Goal: Task Accomplishment & Management: Use online tool/utility

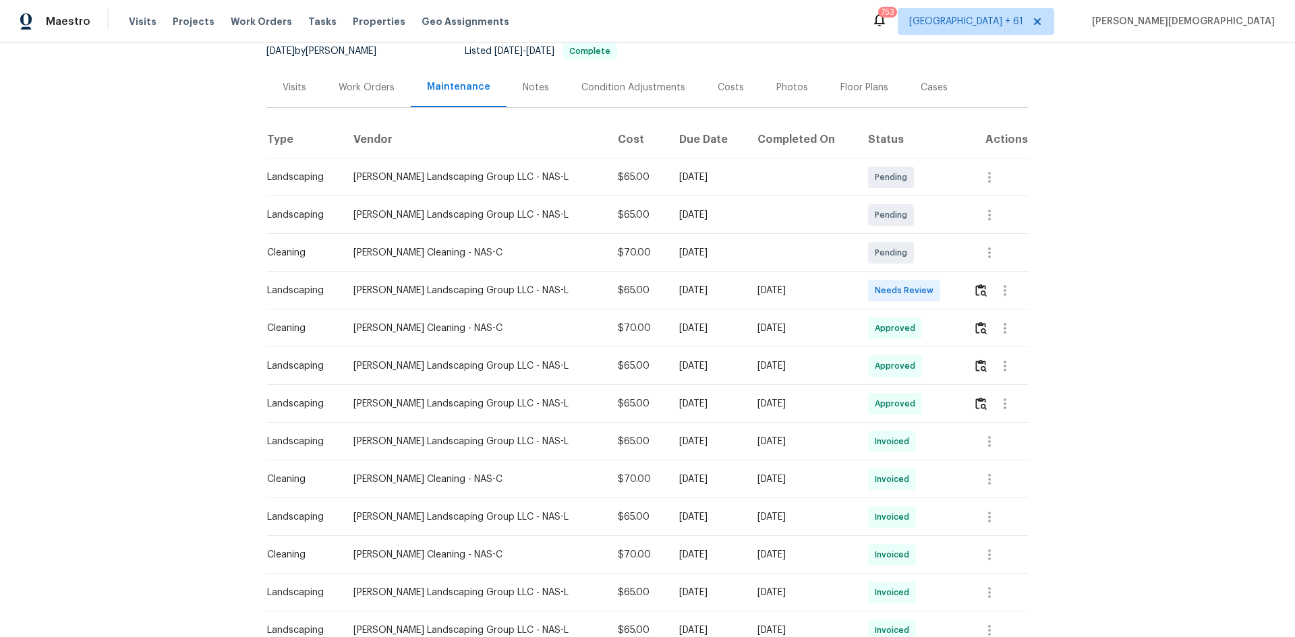
scroll to position [202, 0]
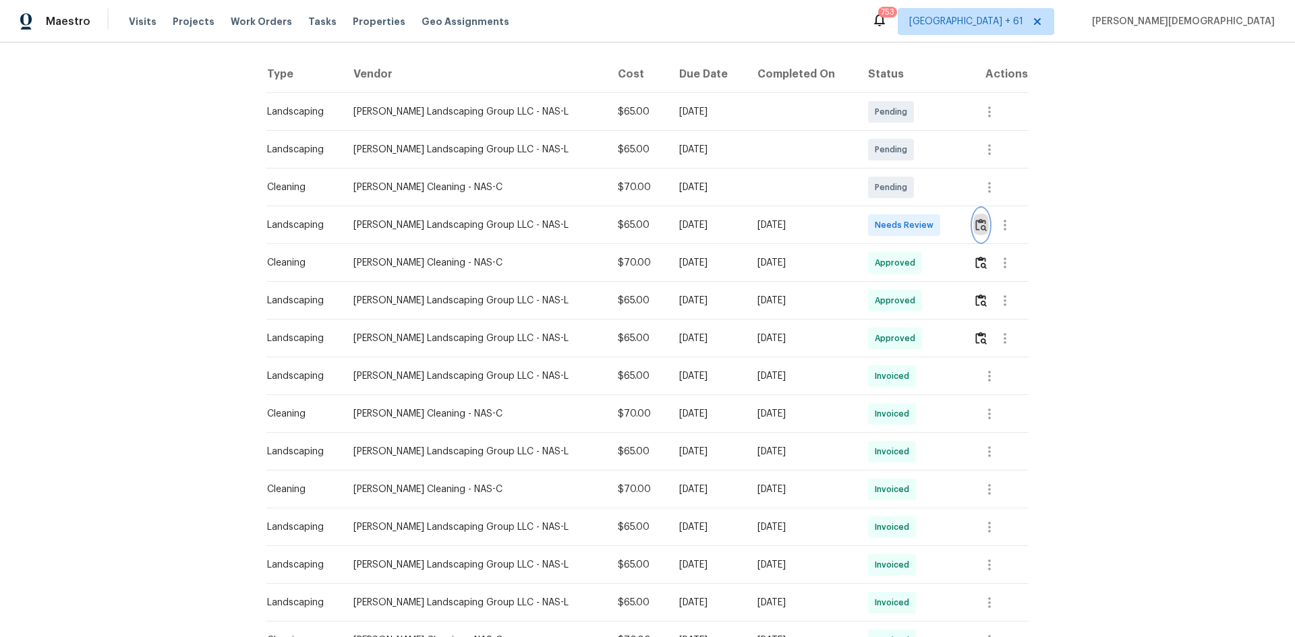
click at [921, 218] on img "button" at bounding box center [980, 224] width 11 height 13
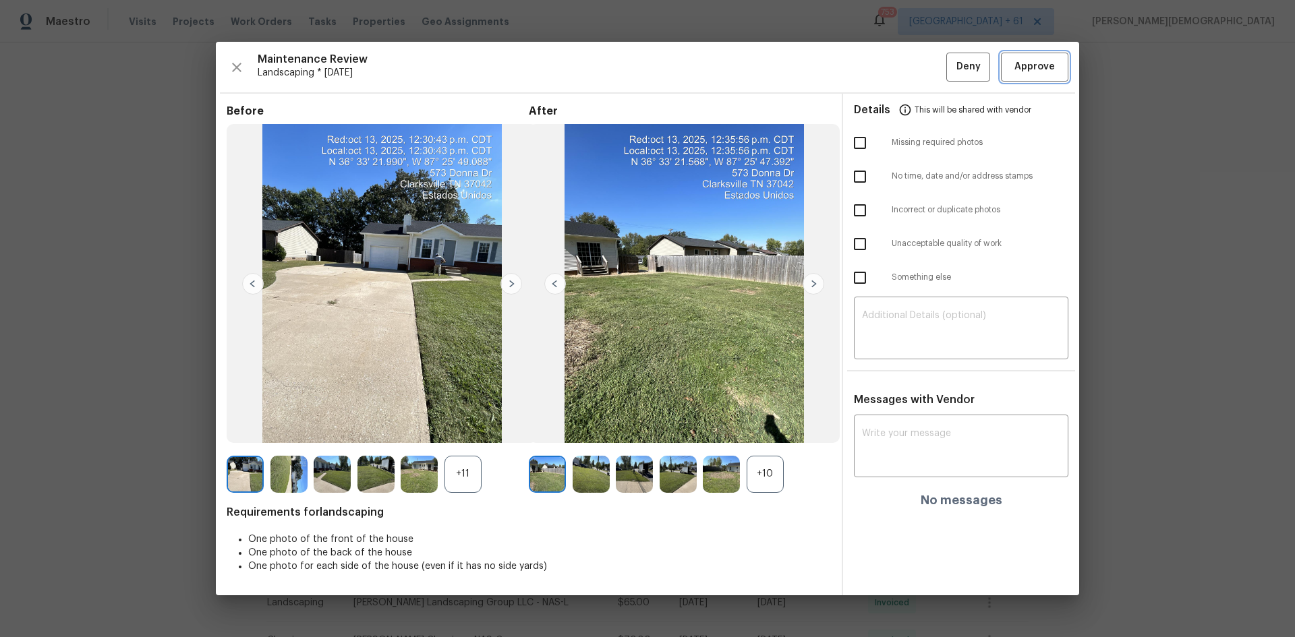
click at [921, 66] on span "Approve" at bounding box center [1035, 67] width 46 height 17
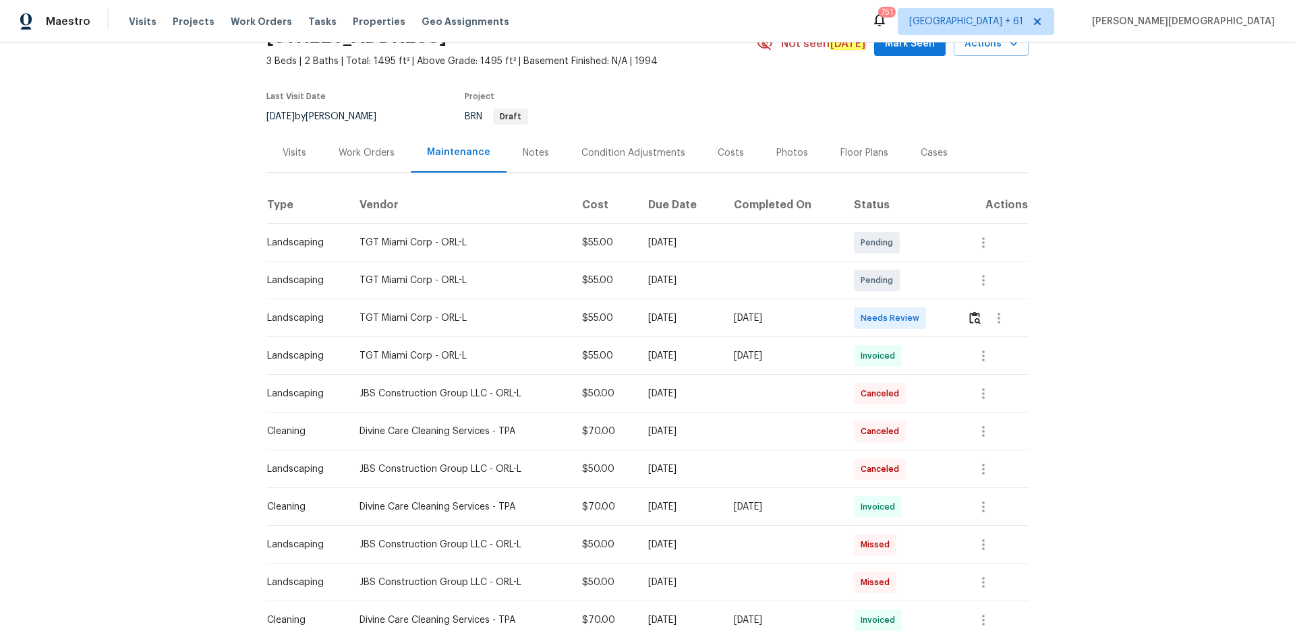
scroll to position [135, 0]
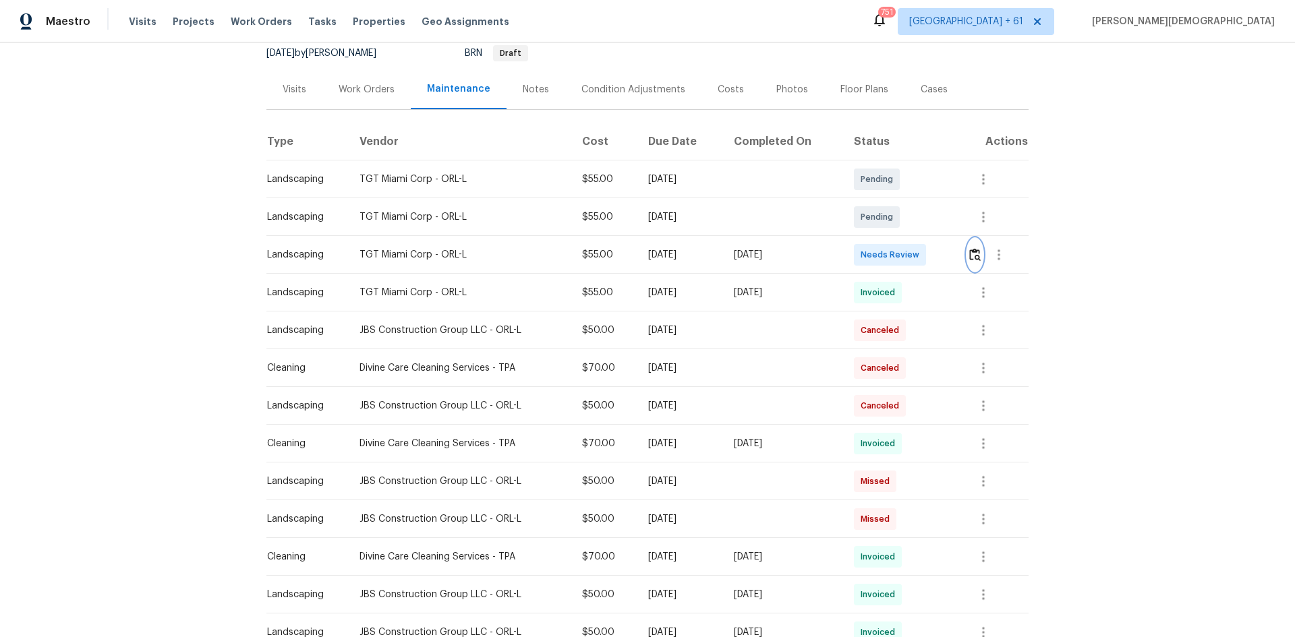
click at [971, 252] on img "button" at bounding box center [974, 254] width 11 height 13
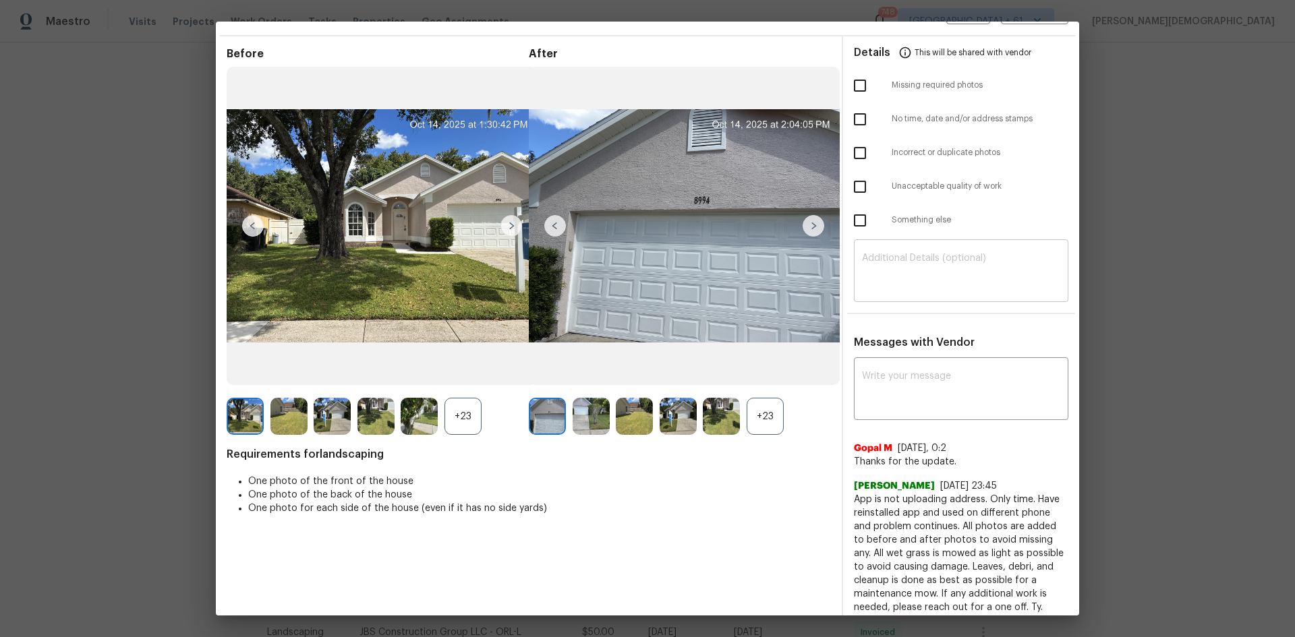
scroll to position [0, 0]
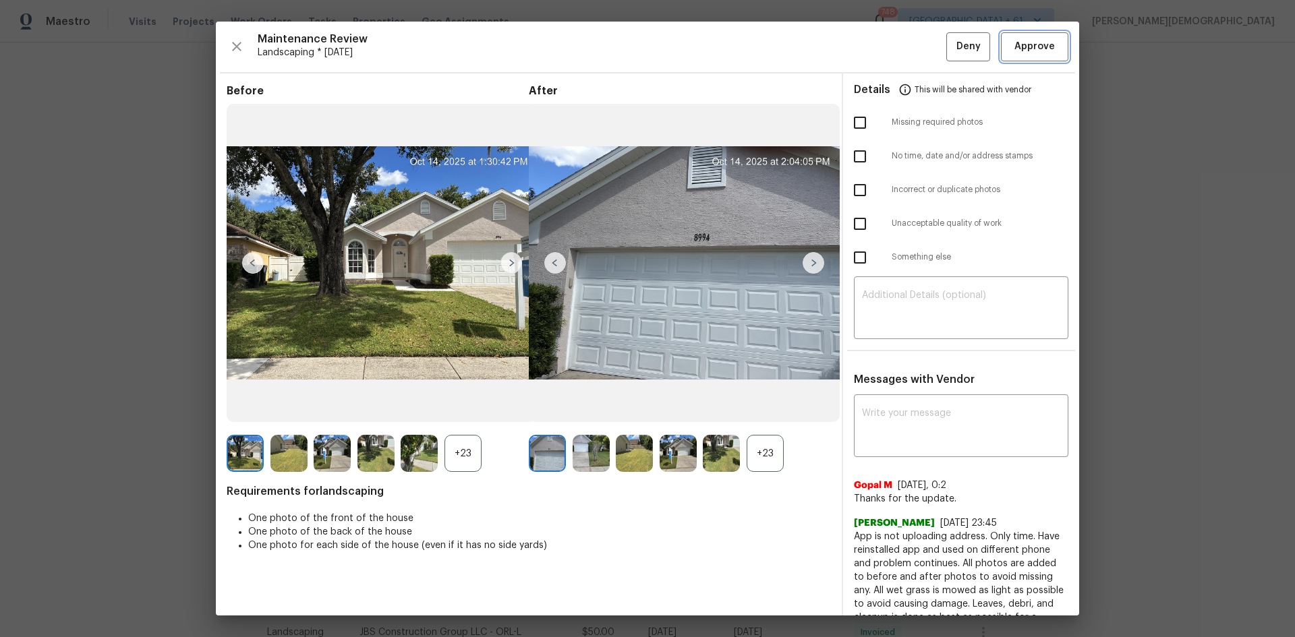
click at [1027, 49] on span "Approve" at bounding box center [1034, 46] width 40 height 17
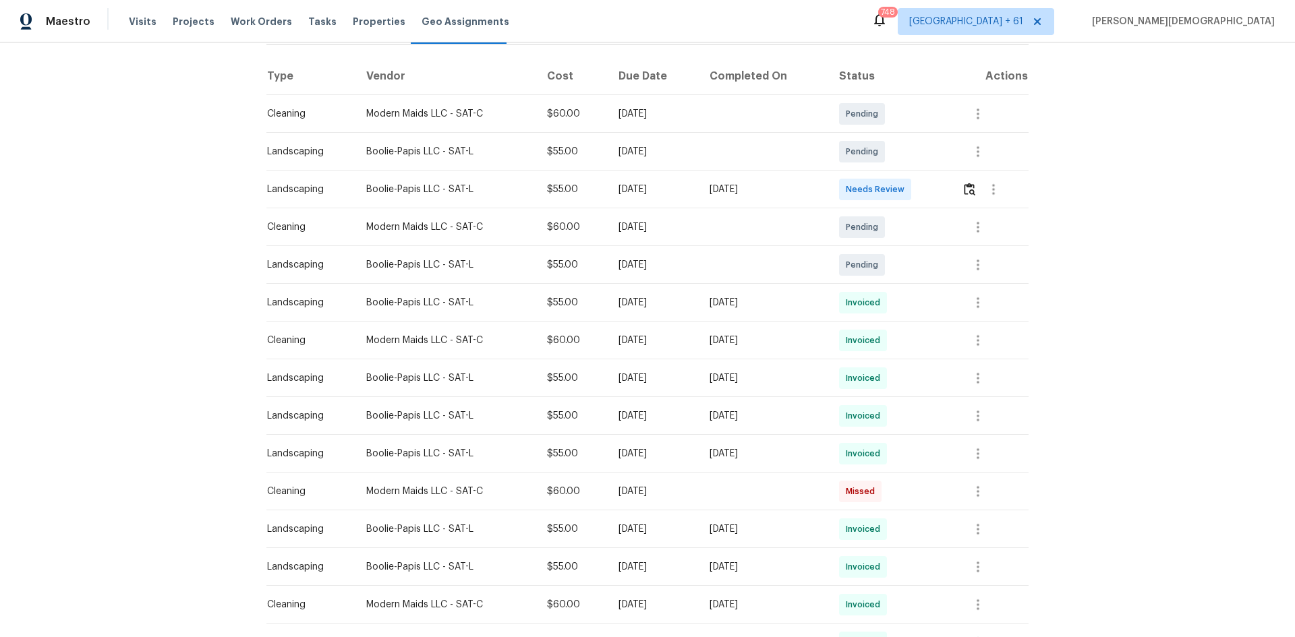
scroll to position [270, 0]
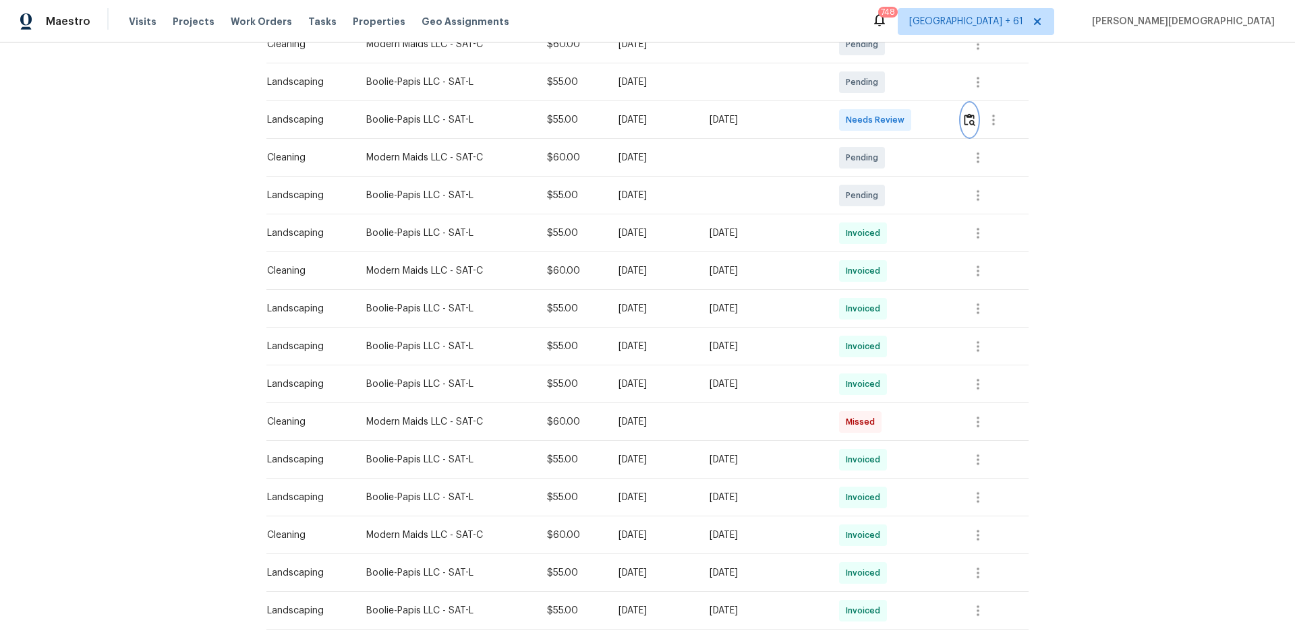
click at [921, 117] on img "button" at bounding box center [969, 119] width 11 height 13
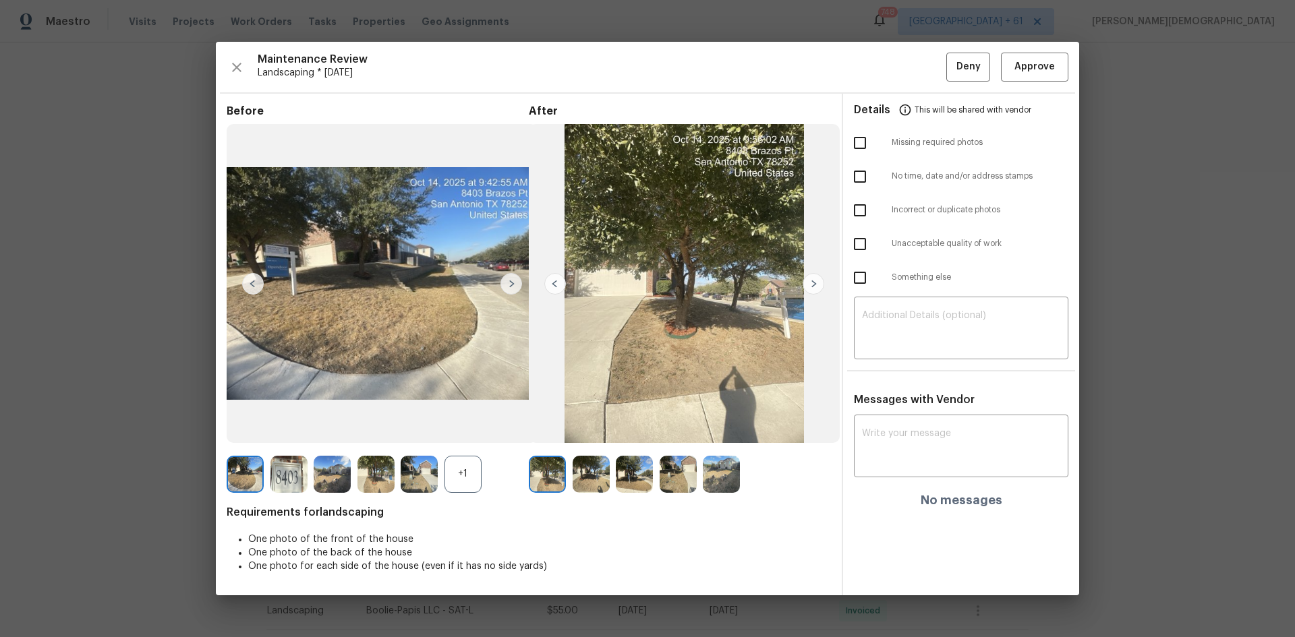
click at [815, 288] on img at bounding box center [813, 284] width 22 height 22
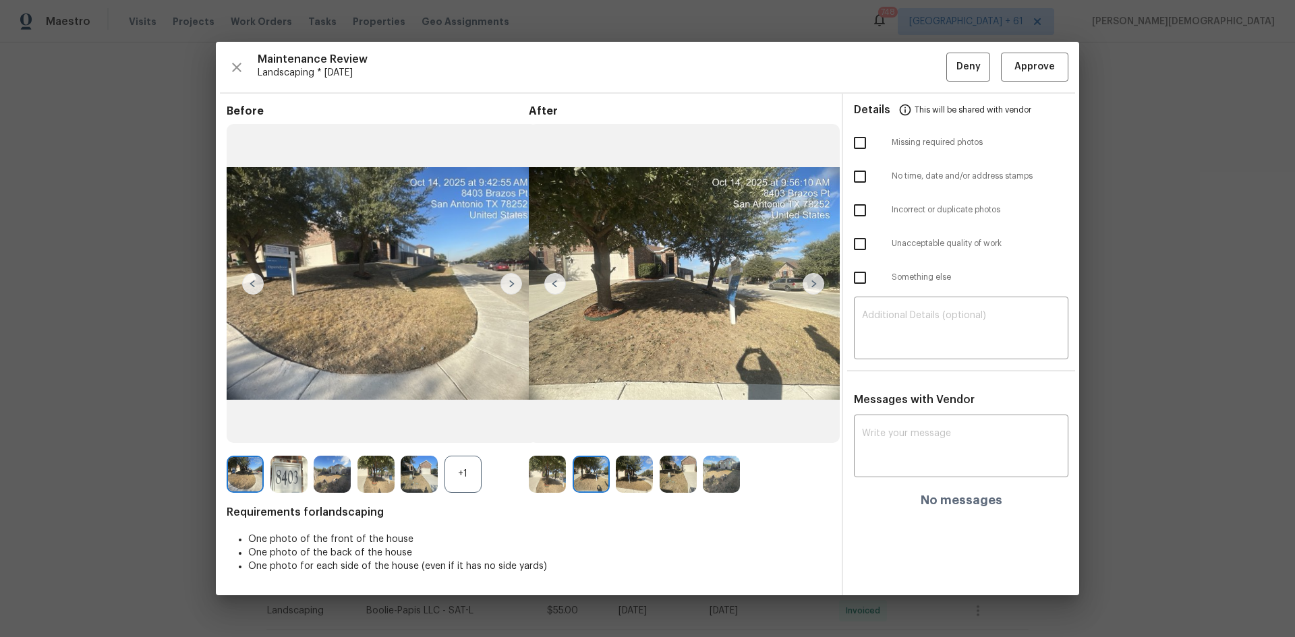
click at [921, 83] on div "Maintenance Review Landscaping * Tue, Oct 14 Deny Approve Before +1 After Requi…" at bounding box center [647, 318] width 863 height 553
click at [921, 71] on span "Approve" at bounding box center [1034, 67] width 40 height 17
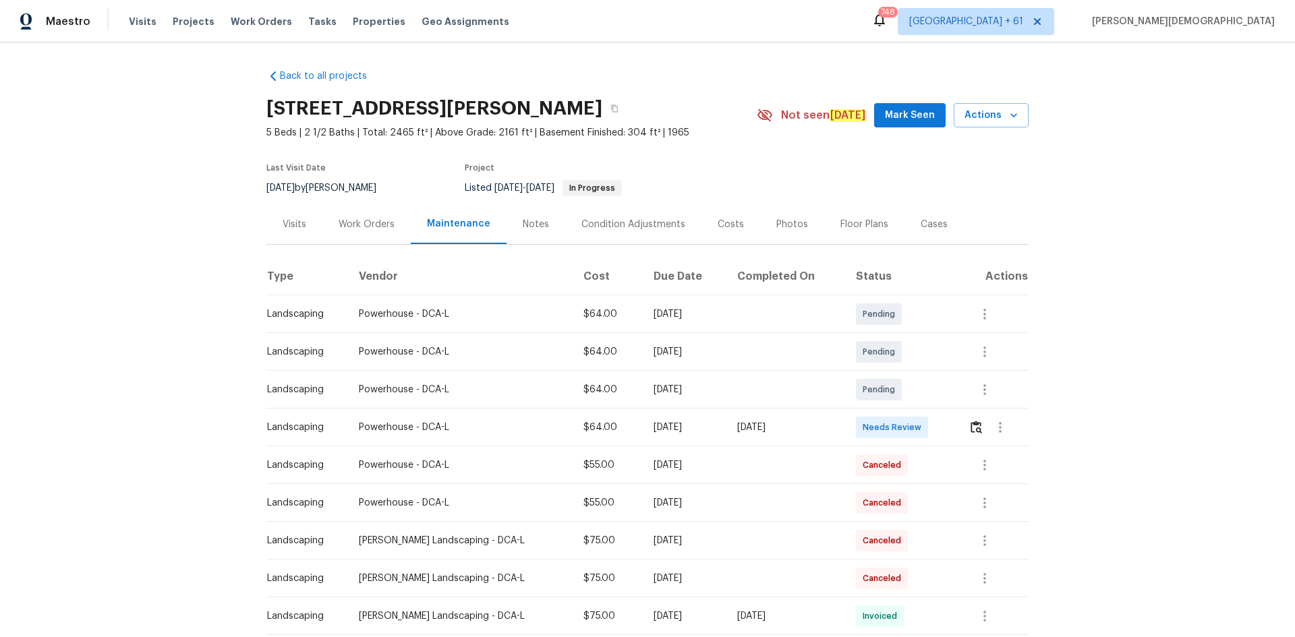
scroll to position [135, 0]
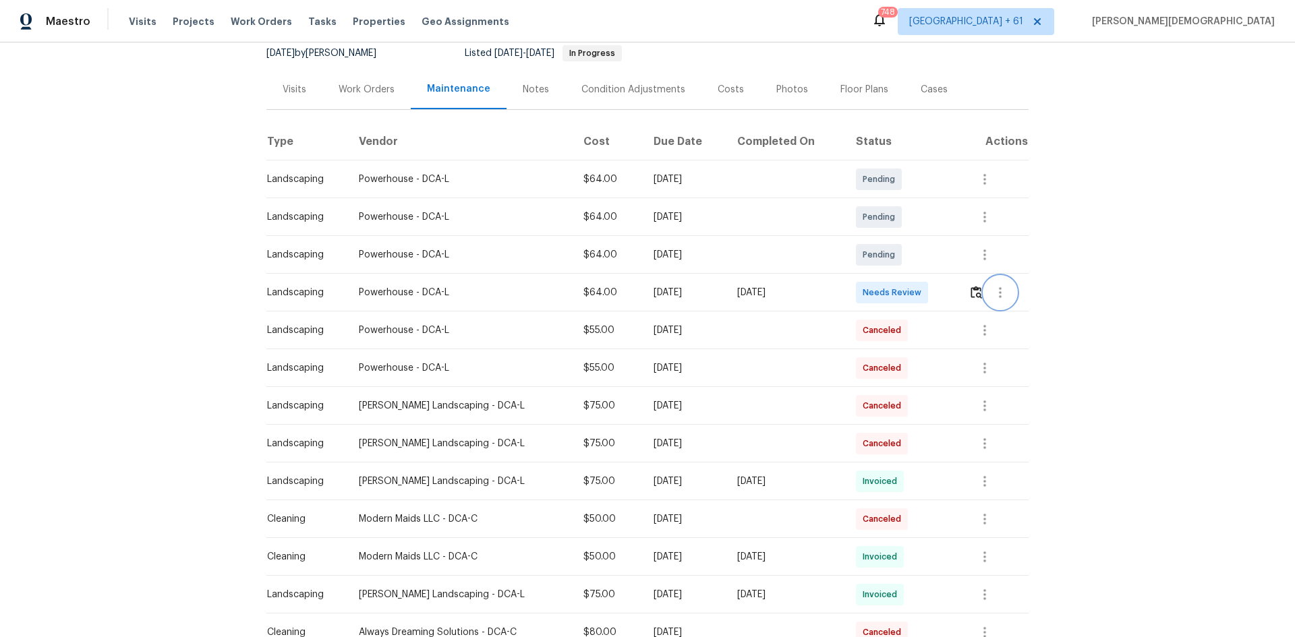
click at [697, 285] on button "button" at bounding box center [1000, 292] width 32 height 32
click at [697, 286] on div at bounding box center [647, 318] width 1295 height 637
click at [697, 286] on img "button" at bounding box center [975, 292] width 11 height 13
click at [697, 276] on button "button" at bounding box center [976, 292] width 16 height 32
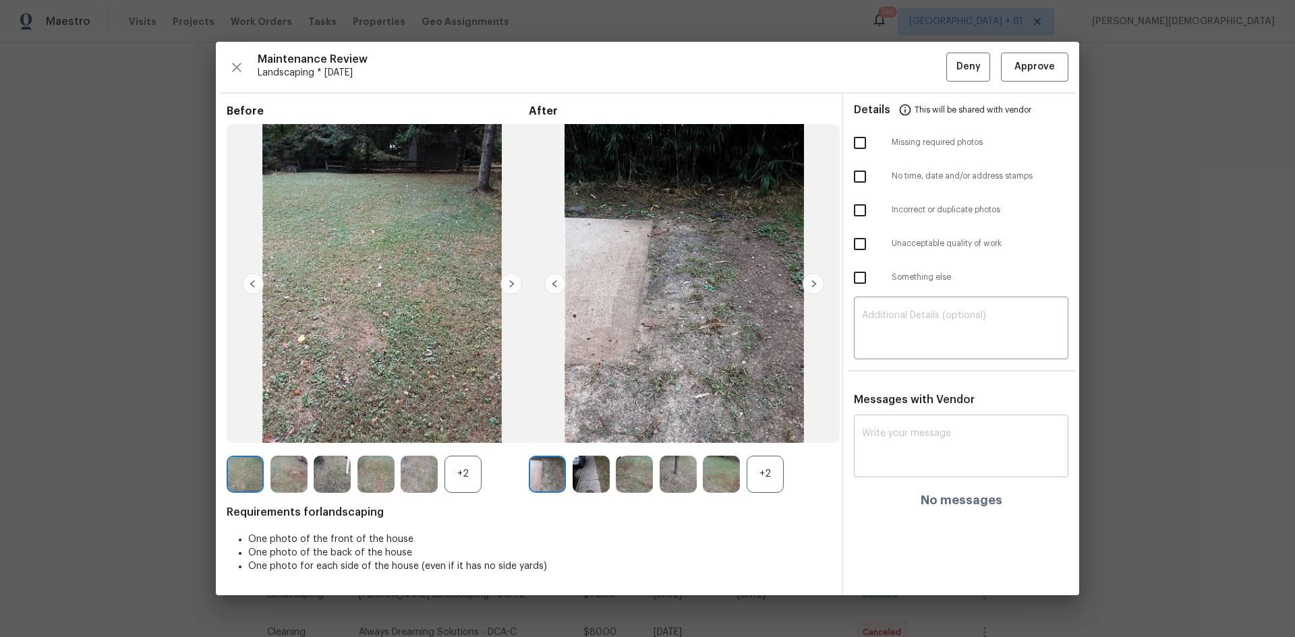
click at [697, 418] on div "x ​" at bounding box center [961, 447] width 214 height 59
paste textarea "Maintenance Audit Team: Hello! Unfortunately this landscaping visit completed o…"
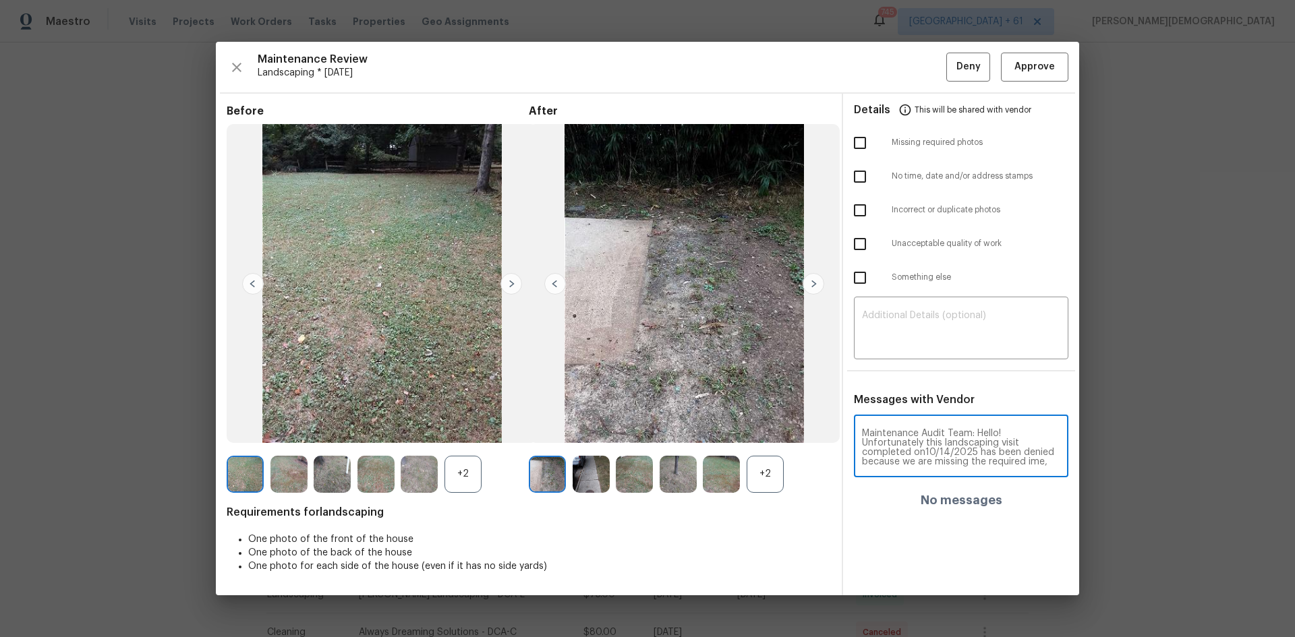
scroll to position [94, 0]
type textarea "Maintenance Audit Team: Hello! Unfortunately this landscaping visit completed o…"
click at [697, 353] on div "Details This will be shared with vendor Missing required photos No time, date a…" at bounding box center [961, 345] width 236 height 502
click at [697, 339] on textarea at bounding box center [961, 330] width 198 height 38
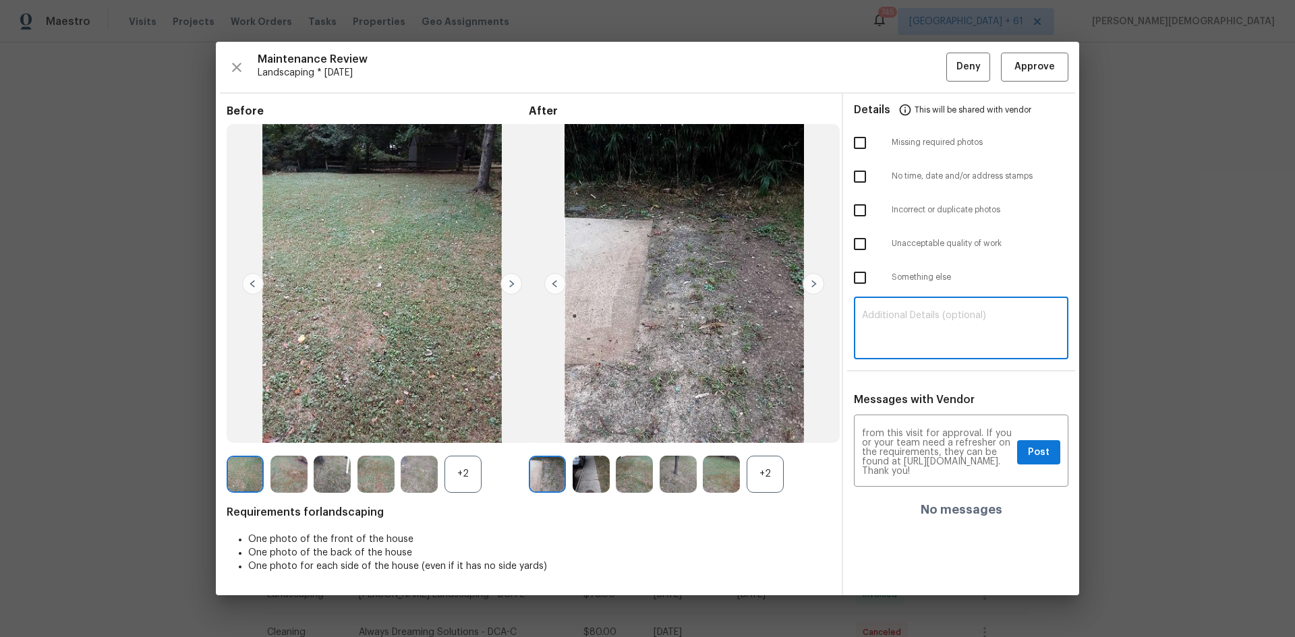
paste textarea "Maintenance Audit Team: Hello! Unfortunately this landscaping visit completed o…"
click at [697, 328] on textarea "Maintenance Audit Team: Hello! Unfortunately this landscaping visit completed o…" at bounding box center [961, 330] width 198 height 38
type textarea "Maintenance Audit Team: Hello! Unfortunately this landscaping visit completed o…"
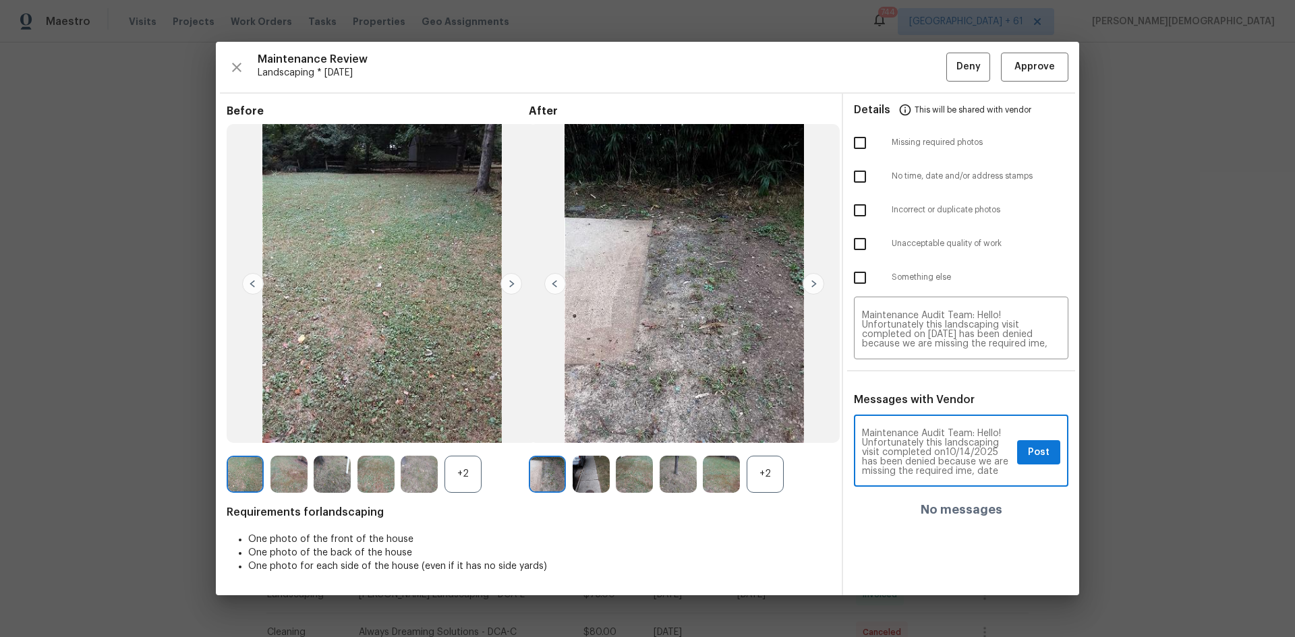
click at [697, 426] on textarea "Maintenance Audit Team: Hello! Unfortunately this landscaping visit completed o…" at bounding box center [937, 452] width 150 height 47
type textarea "Maintenance Audit Team: Hello! Unfortunately this landscaping visit completed o…"
click at [697, 426] on span "Post" at bounding box center [1039, 452] width 22 height 17
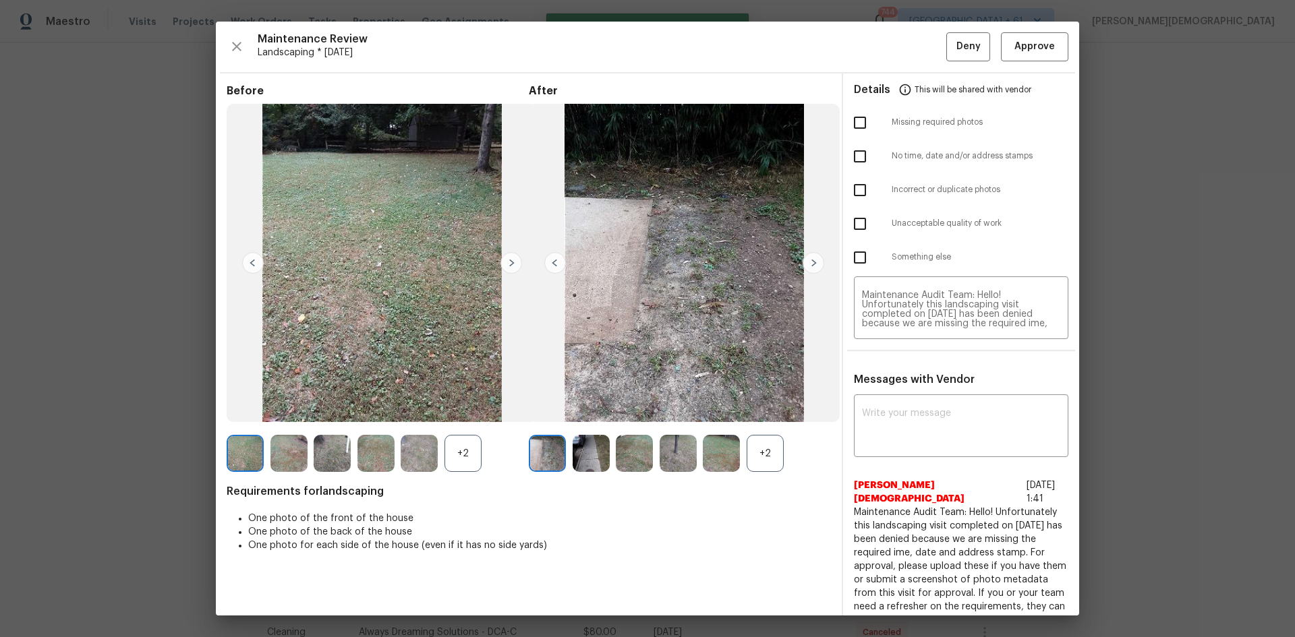
click at [697, 163] on input "checkbox" at bounding box center [860, 156] width 28 height 28
checkbox input "true"
click at [697, 53] on span "Deny" at bounding box center [968, 46] width 24 height 17
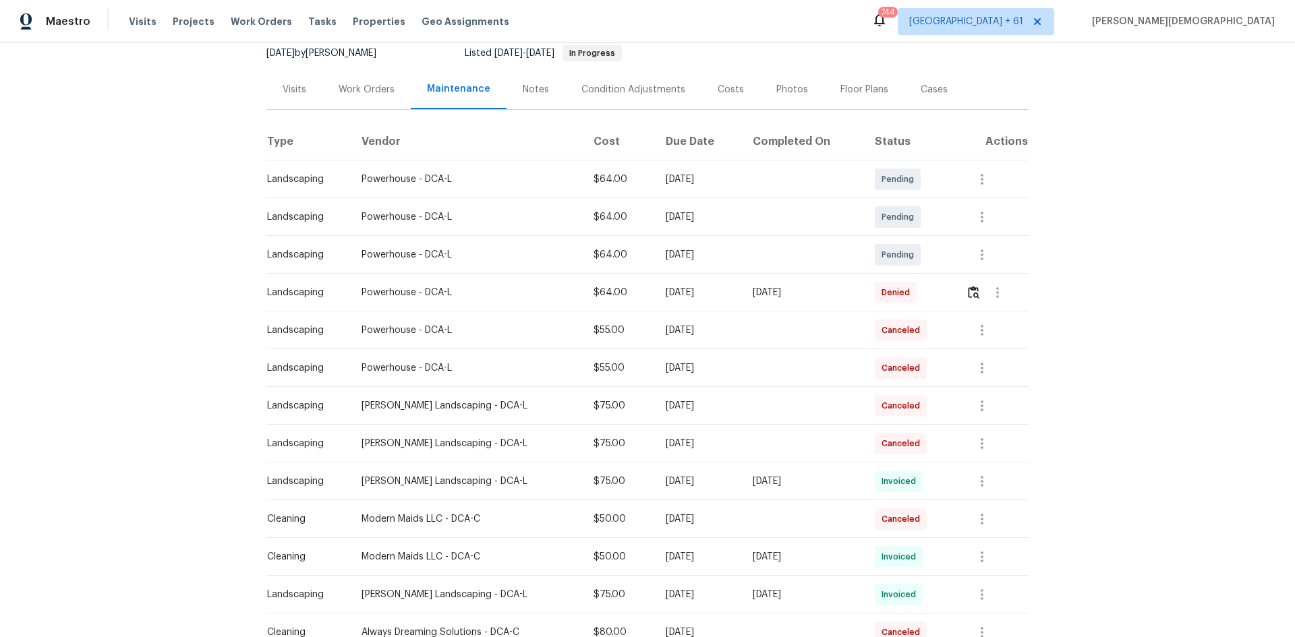
click at [697, 279] on div "Back to all projects 9604 Braddock Rd, Fairfax, VA 22032 5 Beds | 2 1/2 Baths |…" at bounding box center [647, 339] width 1295 height 595
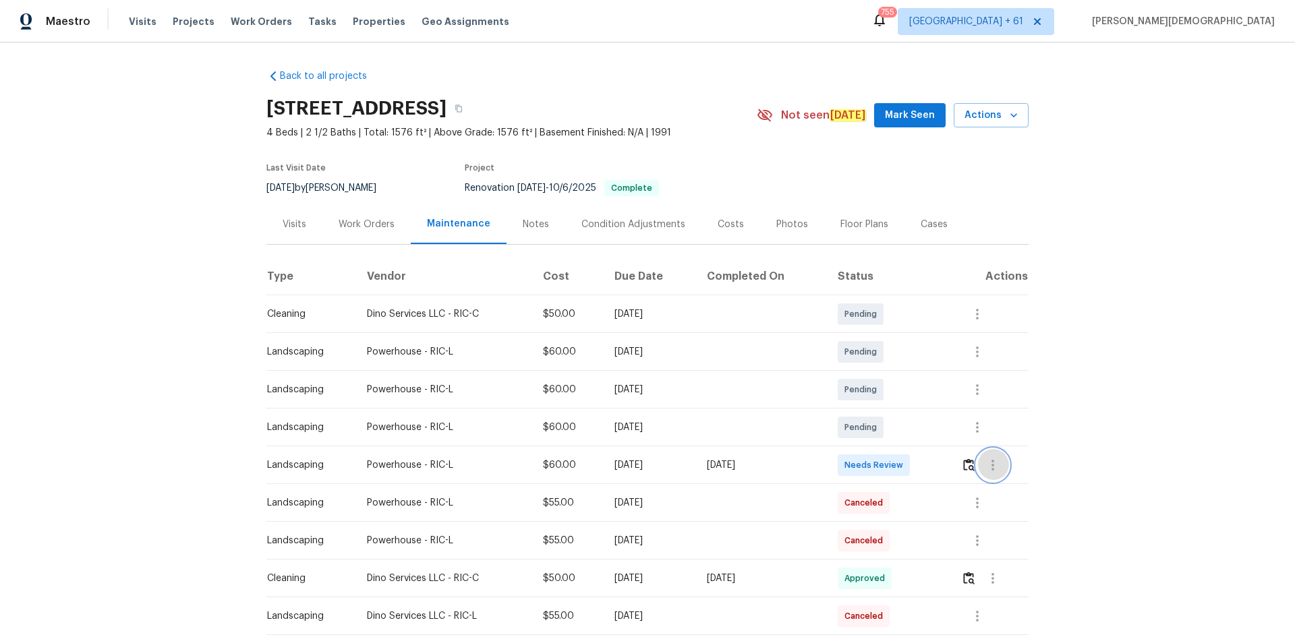
click at [921, 426] on button "button" at bounding box center [992, 465] width 32 height 32
click at [921, 426] on div at bounding box center [647, 318] width 1295 height 637
click at [921, 426] on img "button" at bounding box center [968, 465] width 11 height 13
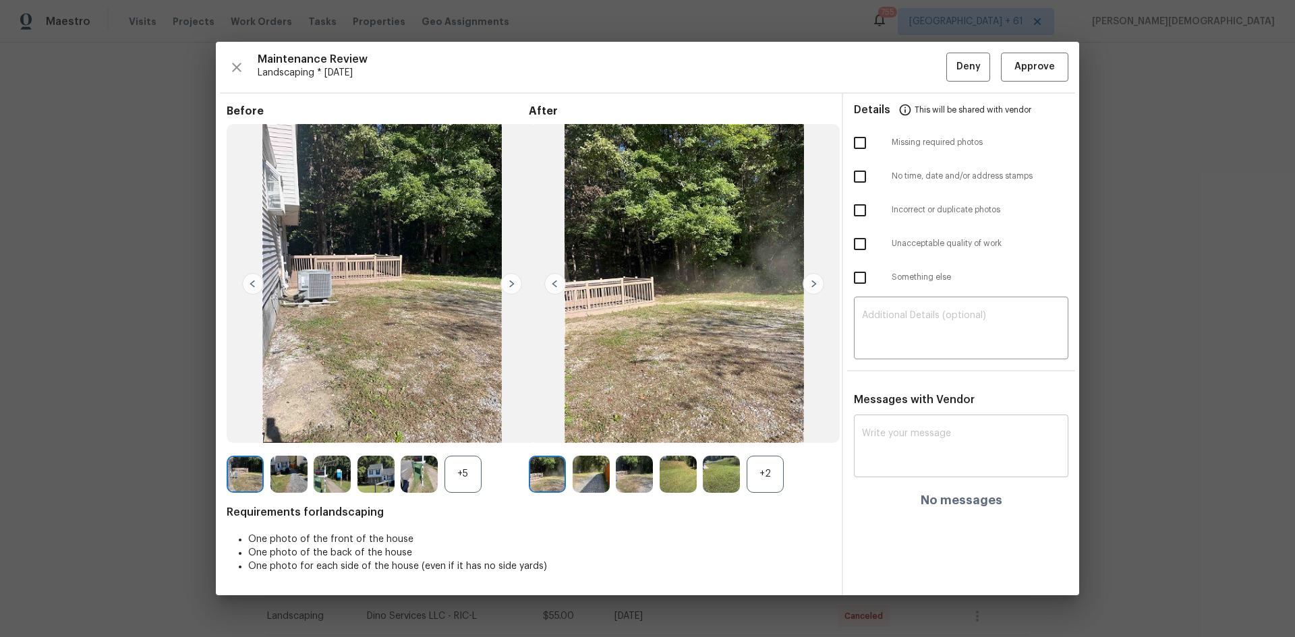
click at [913, 426] on textarea at bounding box center [961, 448] width 198 height 38
paste textarea "Maintenance Audit Team: Hello! Unfortunately this landscaping visit completed o…"
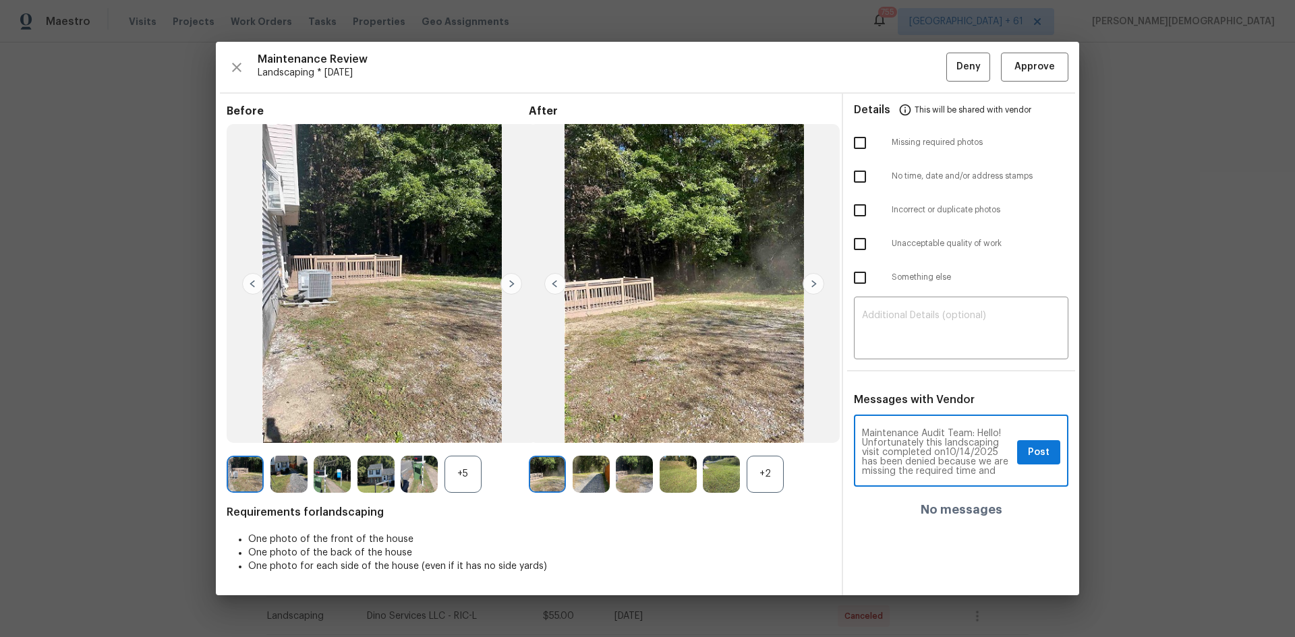
scroll to position [94, 0]
type textarea "Maintenance Audit Team: Hello! Unfortunately this landscaping visit completed o…"
click at [921, 426] on textarea "Maintenance Audit Team: Hello! Unfortunately this landscaping visit completed o…" at bounding box center [937, 452] width 150 height 47
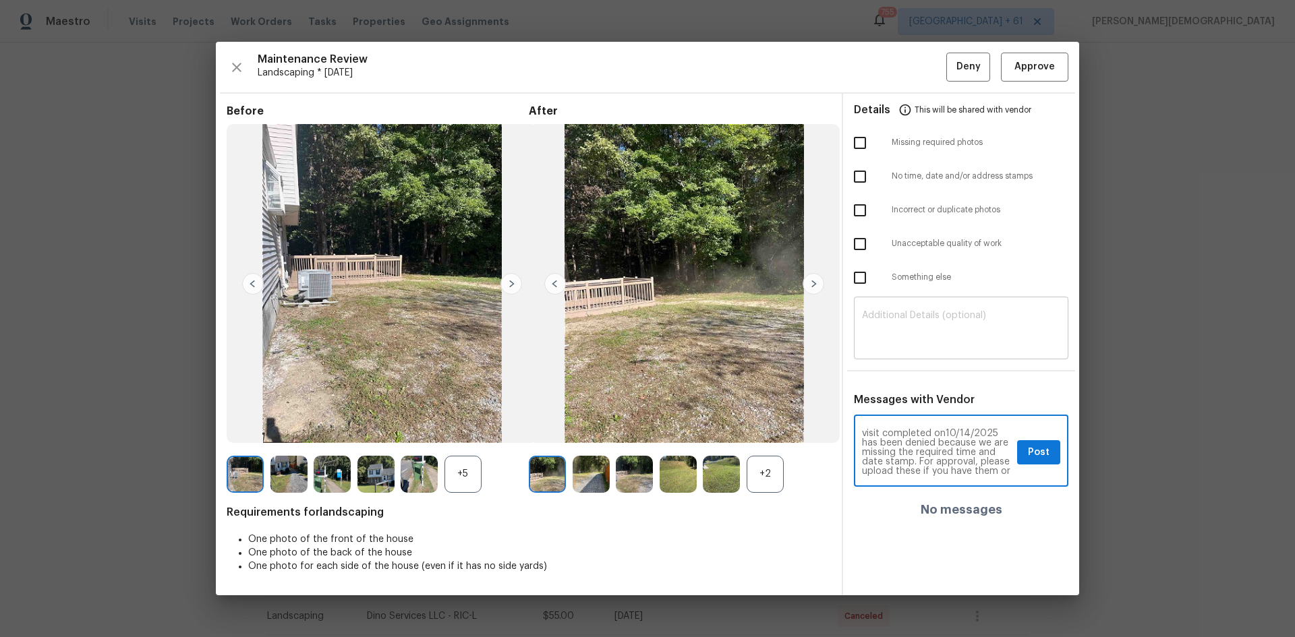
click at [921, 321] on textarea at bounding box center [961, 330] width 198 height 38
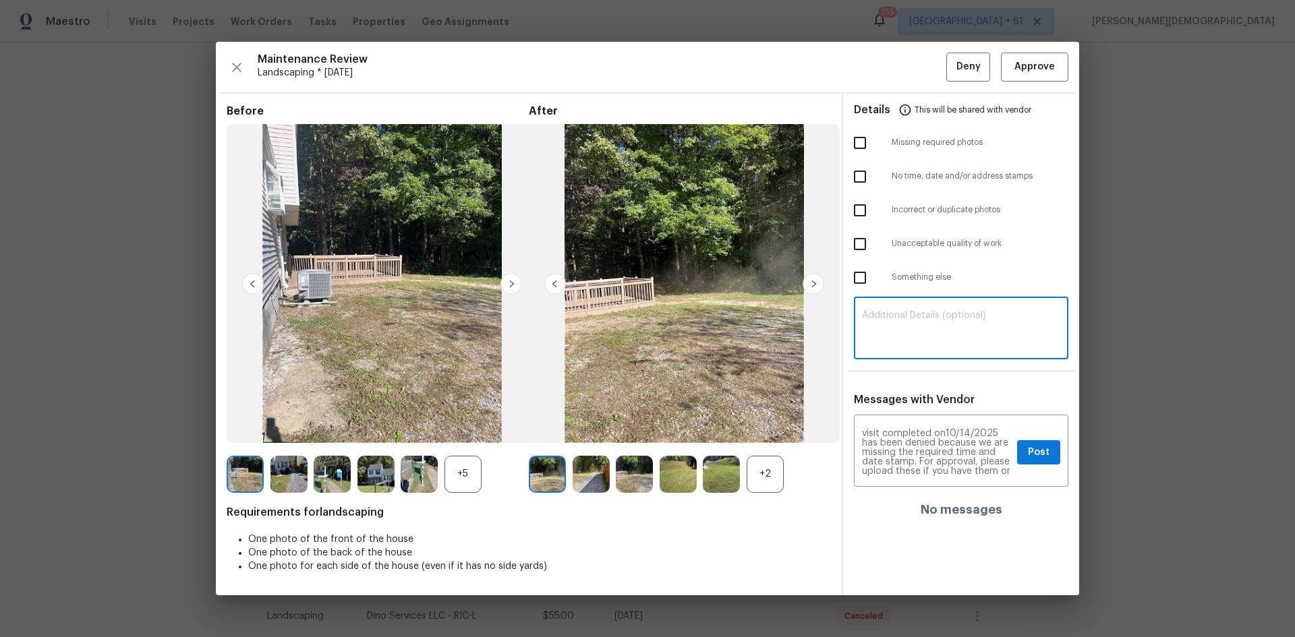
paste textarea "Maintenance Audit Team: Hello! Unfortunately this landscaping visit completed o…"
type textarea "Maintenance Audit Team: Hello! Unfortunately this landscaping visit completed o…"
click at [852, 183] on input "checkbox" at bounding box center [860, 177] width 28 height 28
checkbox input "true"
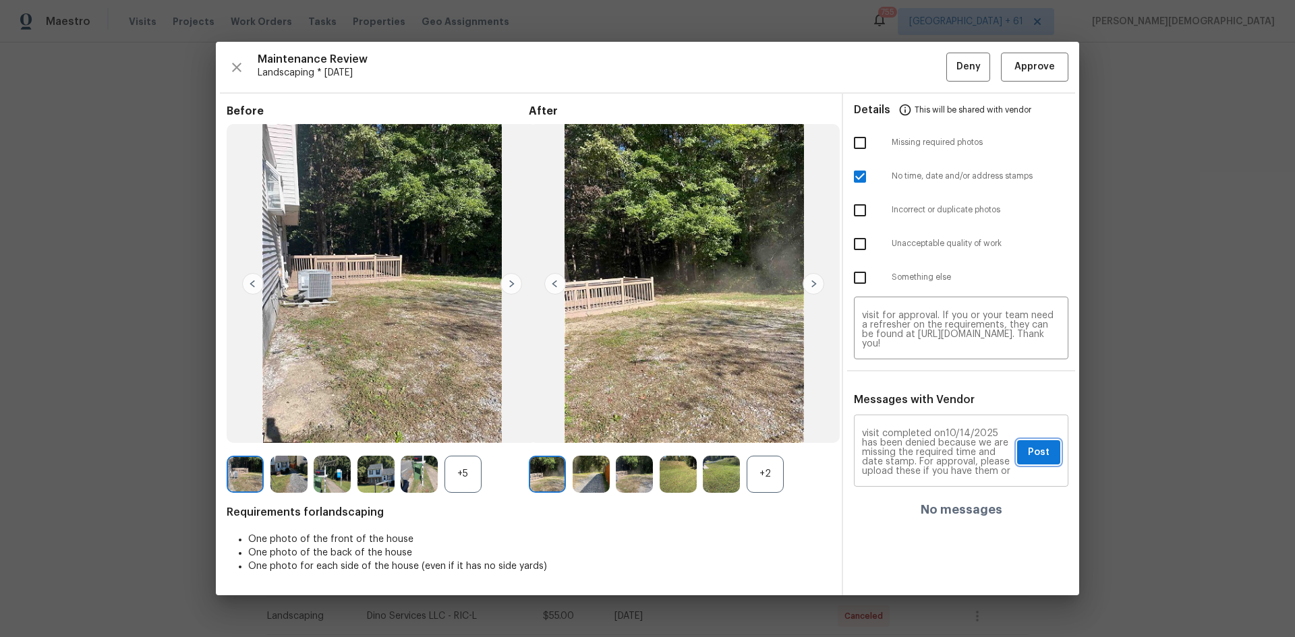
click at [921, 426] on span "Post" at bounding box center [1039, 452] width 22 height 17
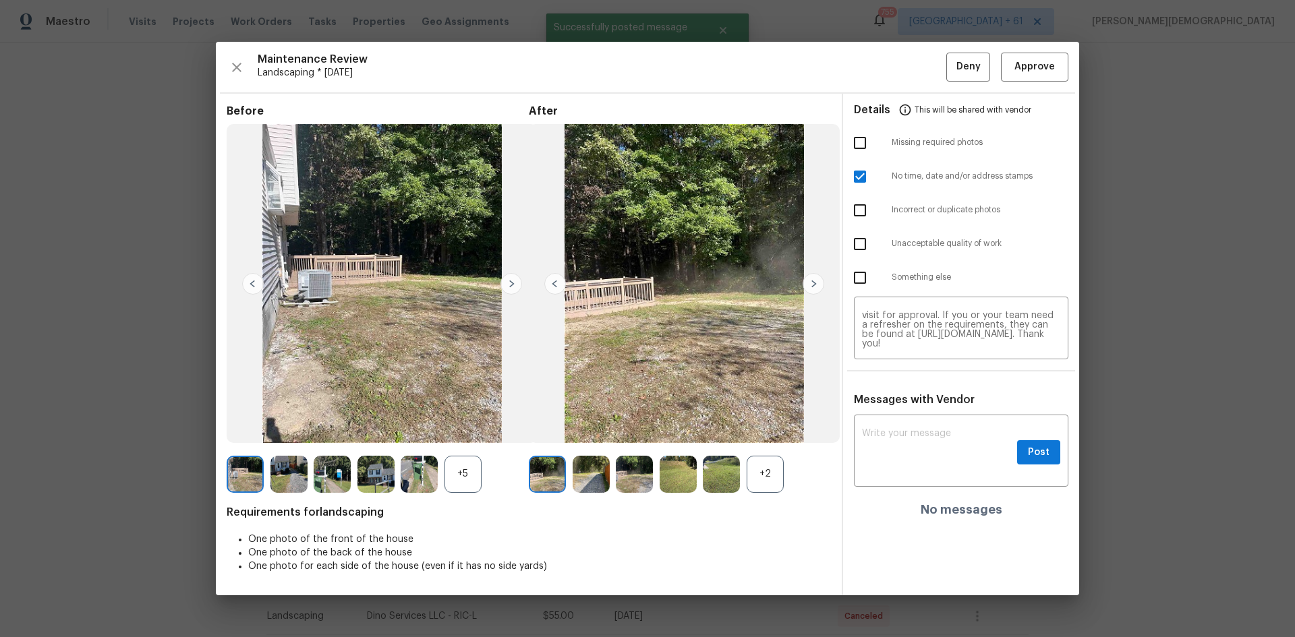
scroll to position [0, 0]
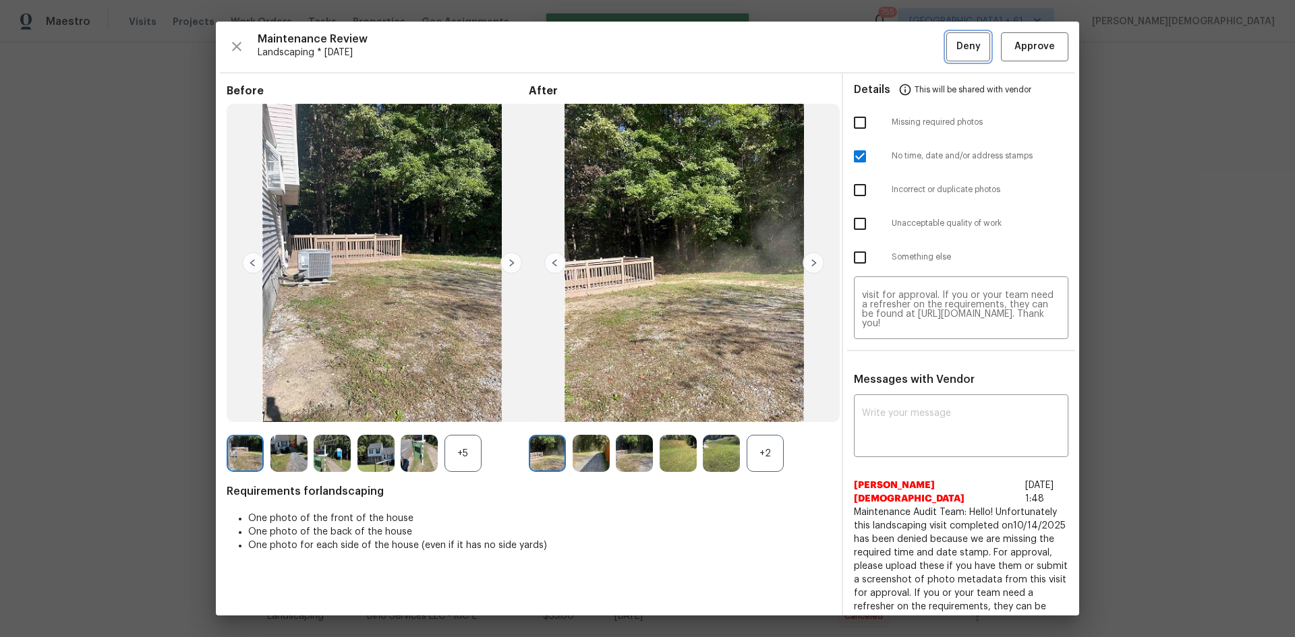
click at [921, 53] on span "Deny" at bounding box center [968, 46] width 24 height 17
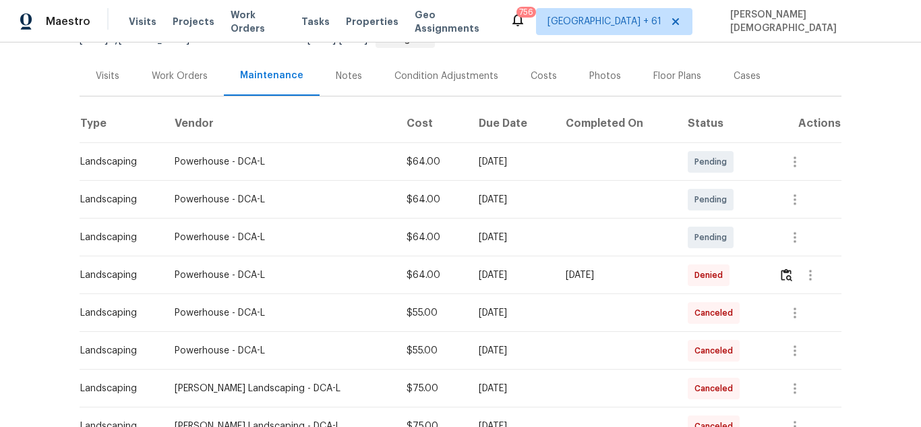
scroll to position [202, 0]
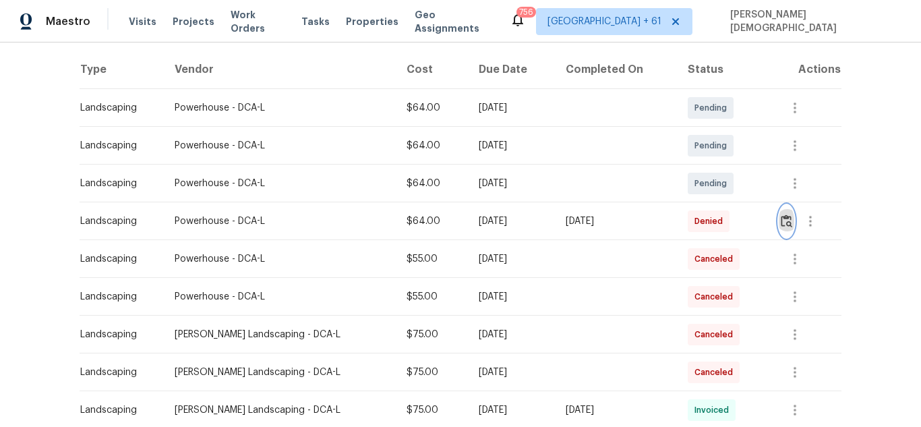
click at [781, 214] on img "button" at bounding box center [786, 220] width 11 height 13
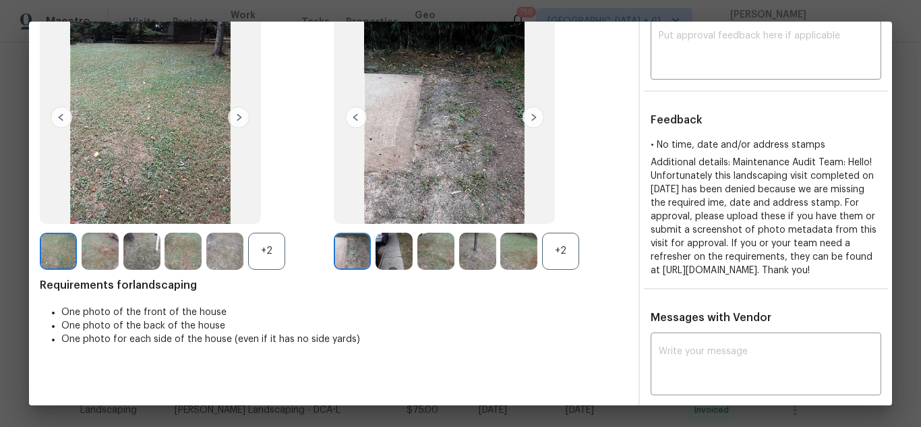
scroll to position [0, 0]
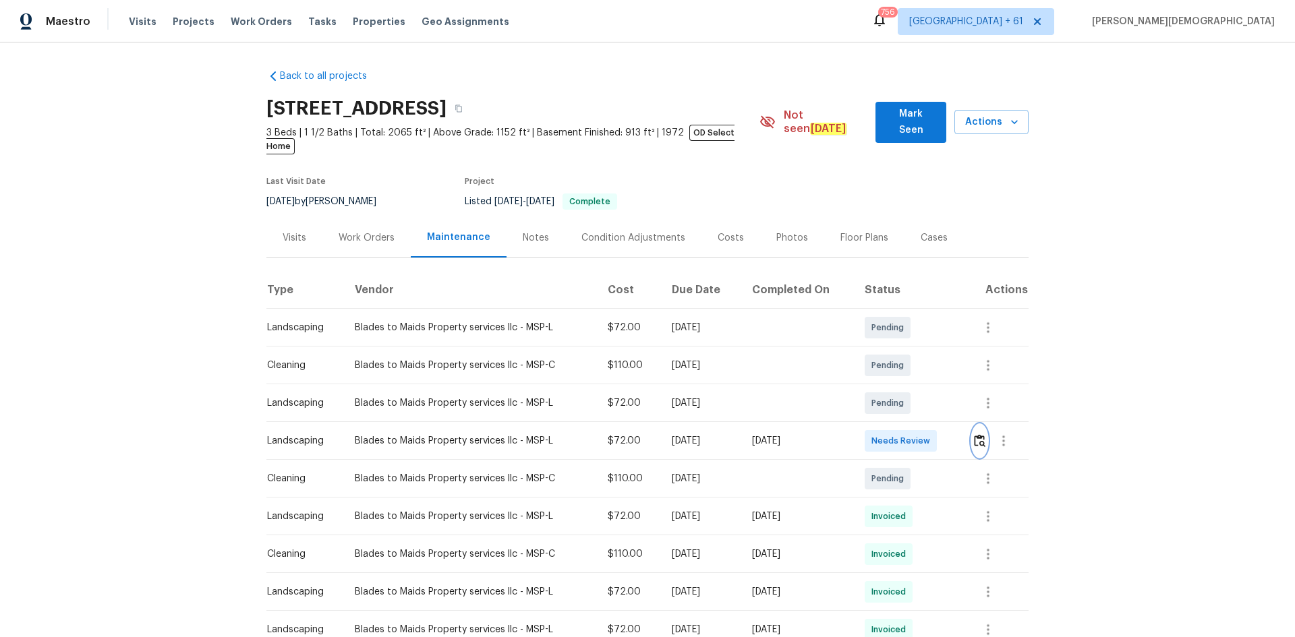
click at [921, 426] on img "button" at bounding box center [979, 440] width 11 height 13
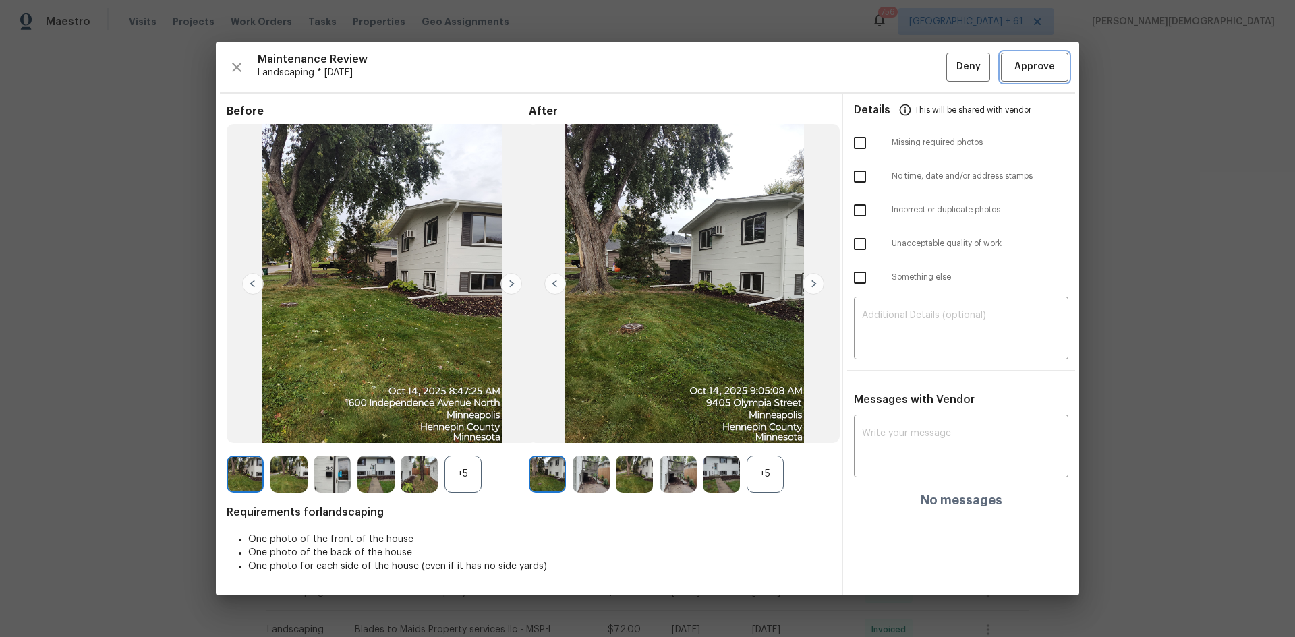
click at [921, 64] on span "Approve" at bounding box center [1034, 67] width 40 height 17
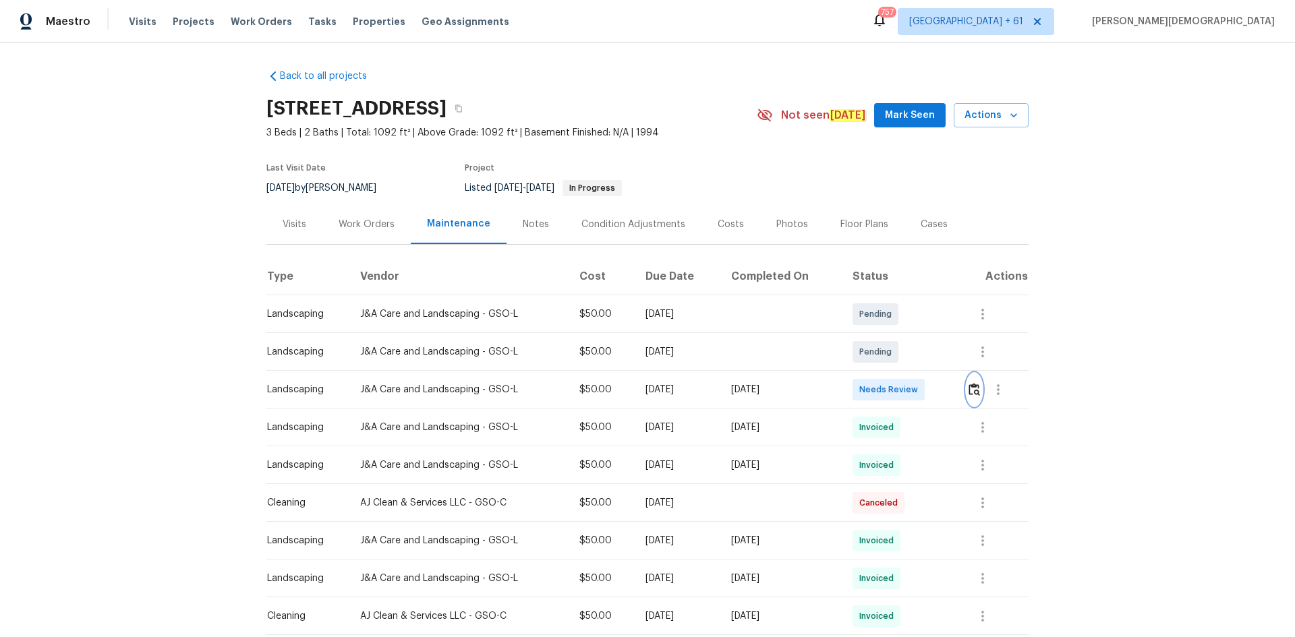
click at [921, 391] on button "button" at bounding box center [974, 390] width 16 height 32
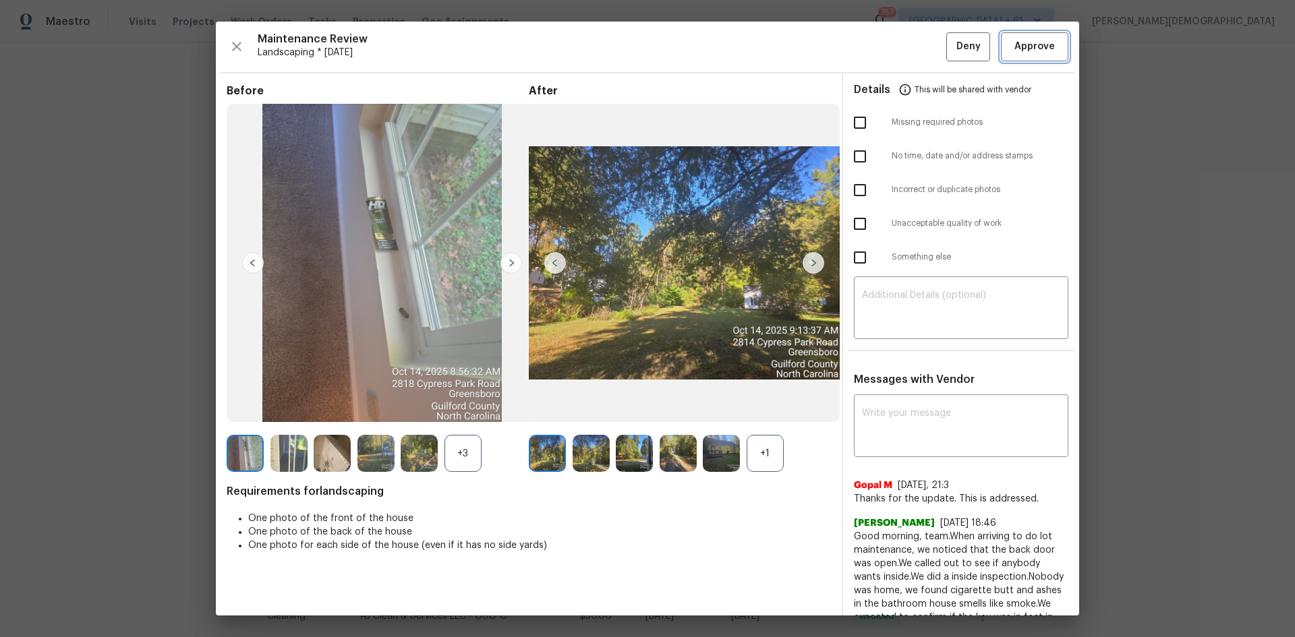
click at [921, 47] on span "Approve" at bounding box center [1034, 46] width 40 height 17
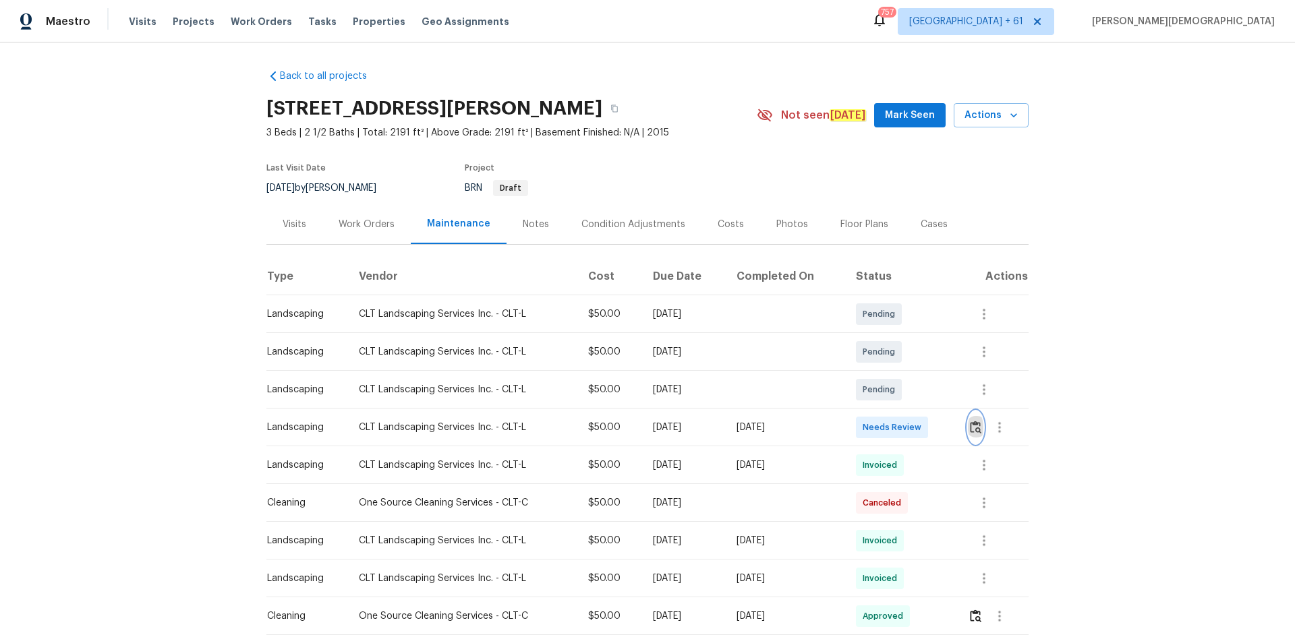
click at [976, 421] on img "button" at bounding box center [975, 427] width 11 height 13
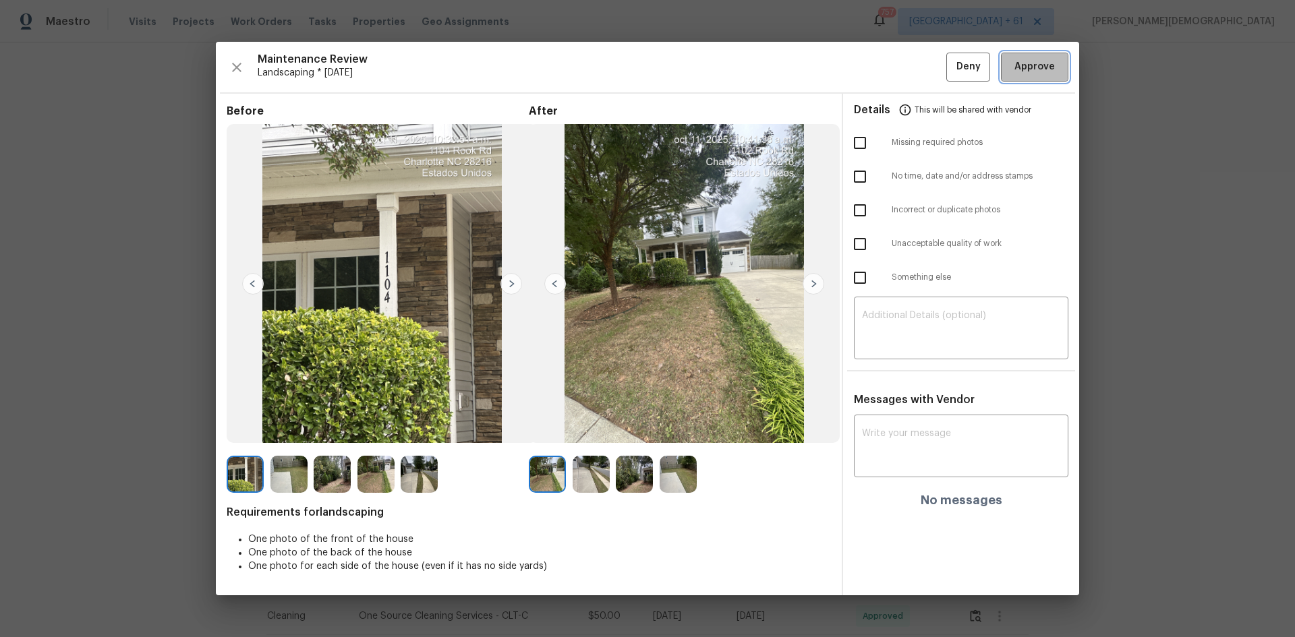
click at [1030, 67] on span "Approve" at bounding box center [1034, 67] width 40 height 17
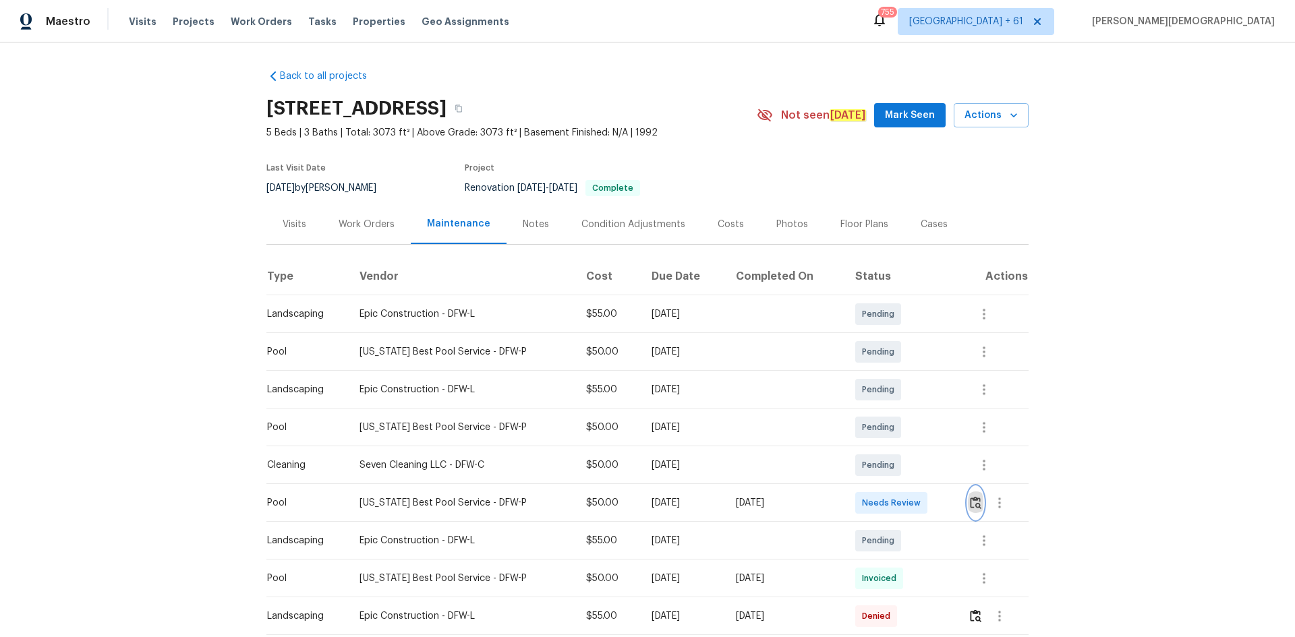
click at [697, 426] on img "button" at bounding box center [975, 502] width 11 height 13
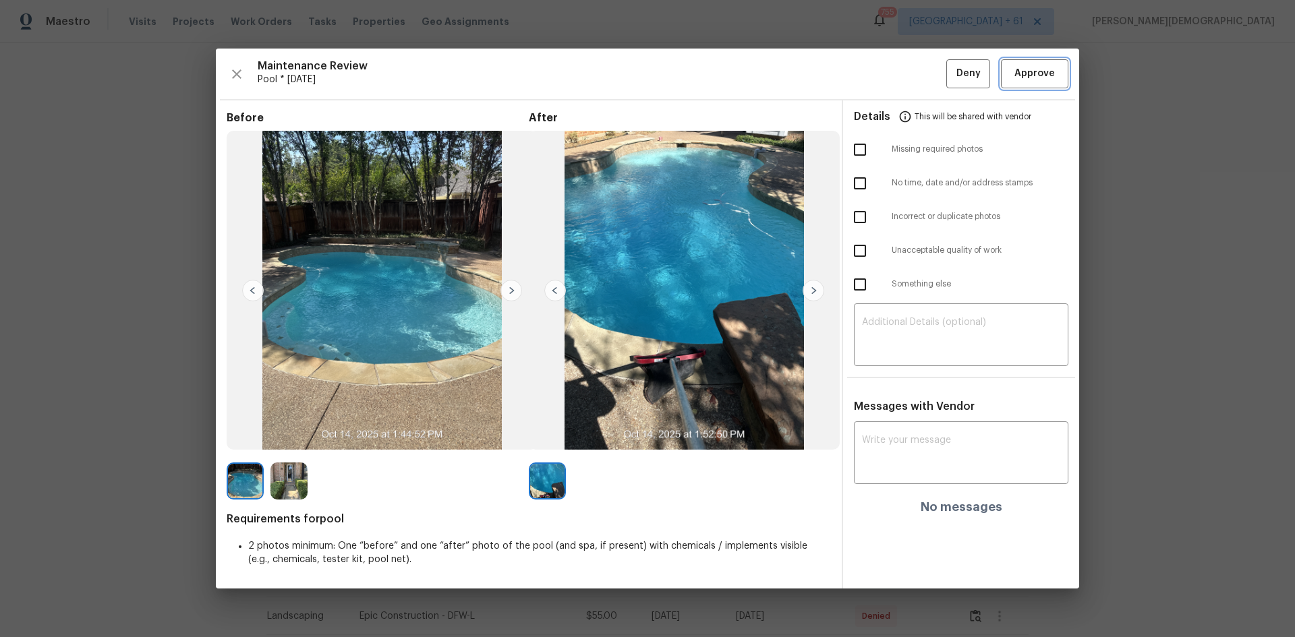
click at [697, 73] on span "Approve" at bounding box center [1034, 73] width 40 height 17
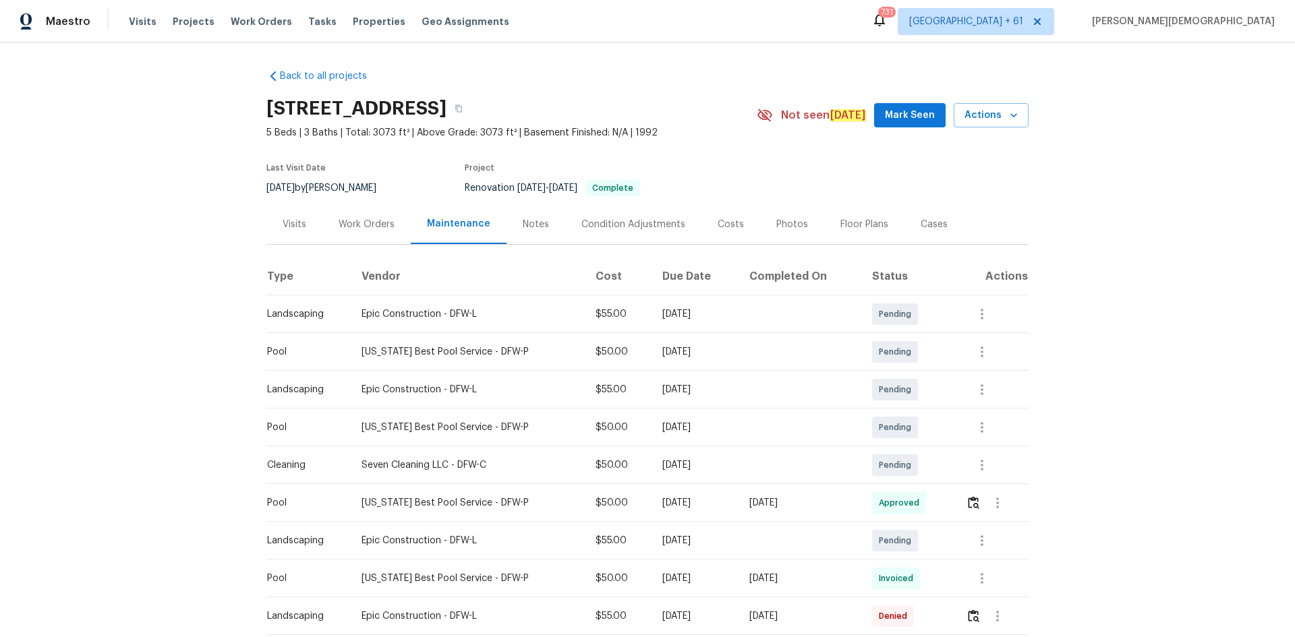
click at [697, 274] on div "Back to all projects [STREET_ADDRESS] 5 Beds | 3 Baths | Total: 3073 ft² | Abov…" at bounding box center [647, 339] width 1295 height 595
click at [697, 315] on div "Back to all projects [STREET_ADDRESS] 5 Beds | 3 Baths | Total: 3073 ft² | Abov…" at bounding box center [647, 339] width 1295 height 595
click at [697, 204] on div "Back to all projects [STREET_ADDRESS] 5 Beds | 3 Baths | Total: 3073 ft² | Abov…" at bounding box center [647, 339] width 1295 height 595
